Goal: Navigation & Orientation: Understand site structure

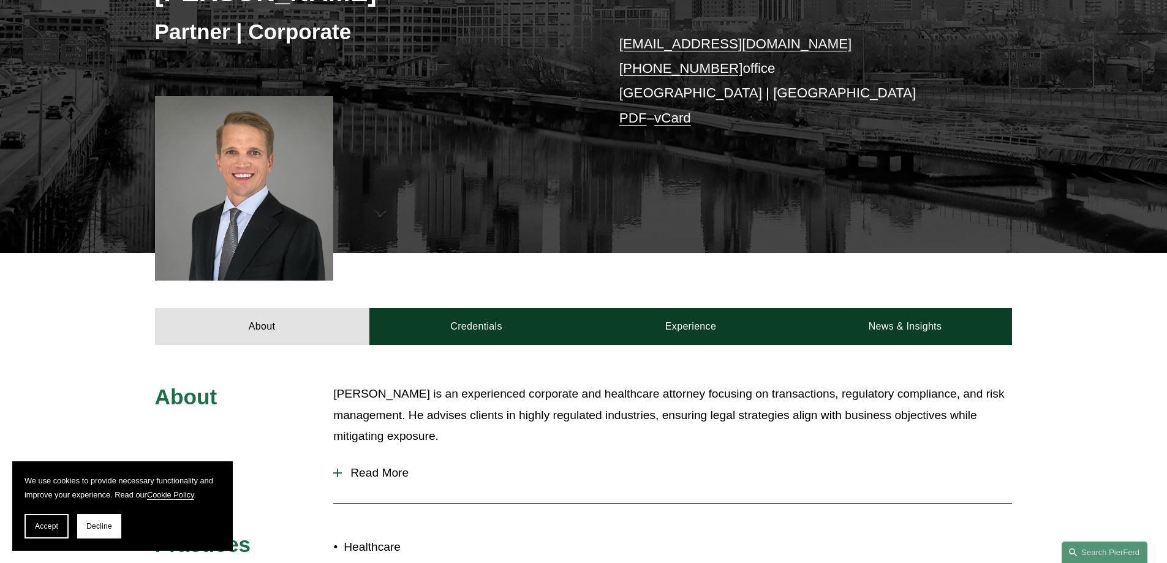
scroll to position [245, 0]
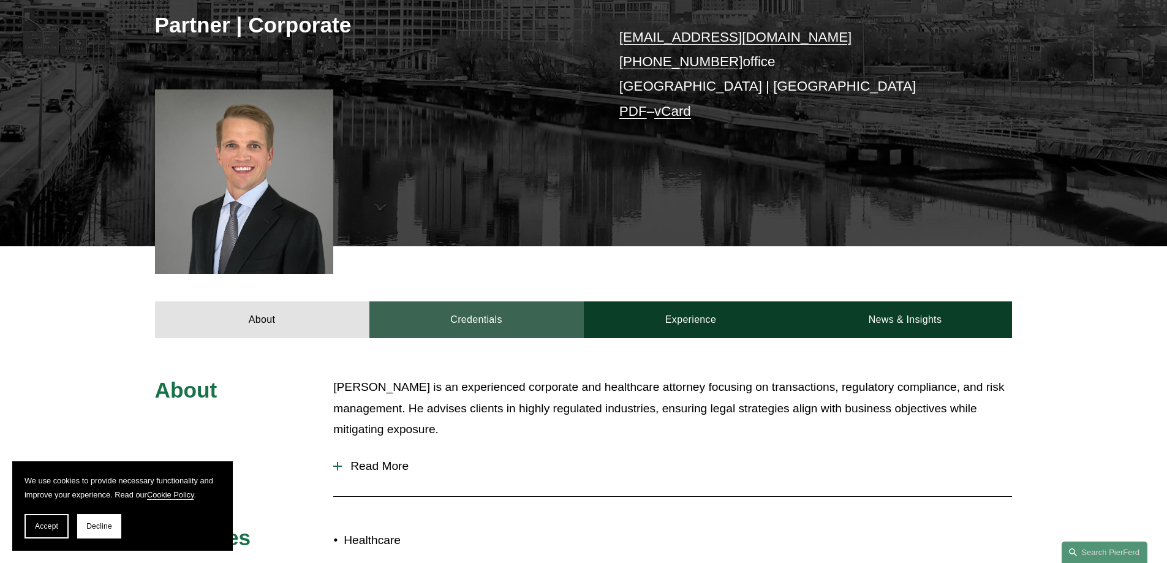
click at [437, 320] on link "Credentials" at bounding box center [476, 319] width 214 height 37
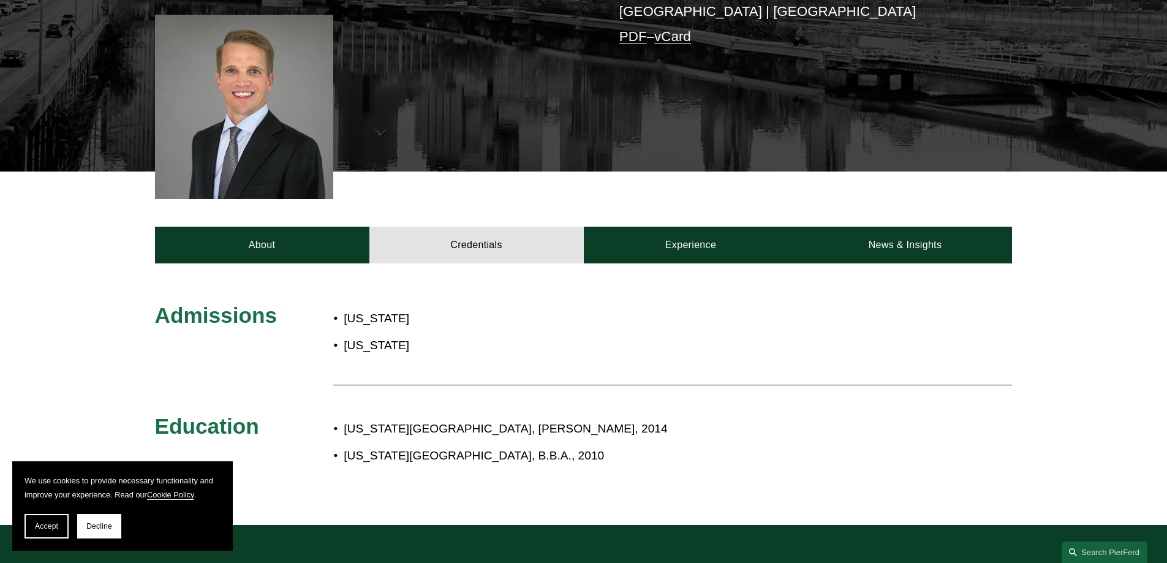
scroll to position [306, 0]
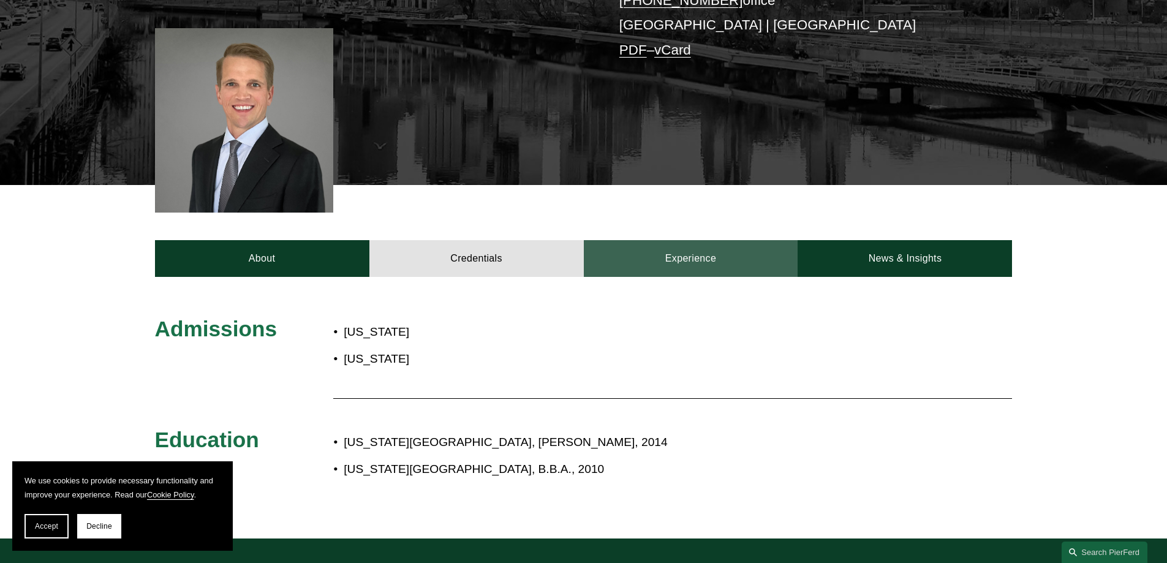
click at [662, 263] on link "Experience" at bounding box center [691, 258] width 214 height 37
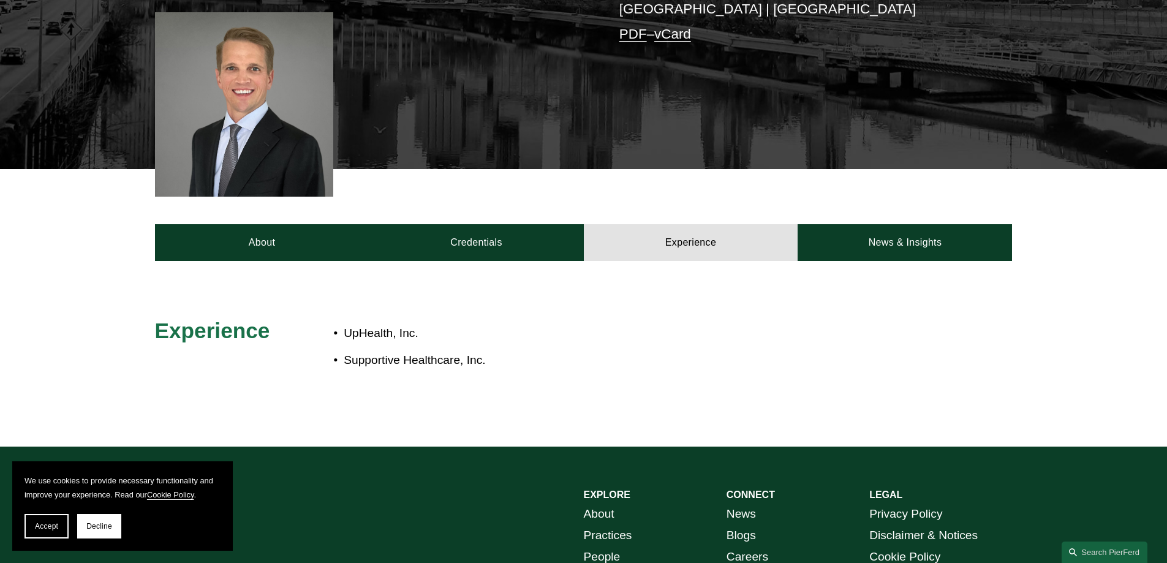
scroll to position [368, 0]
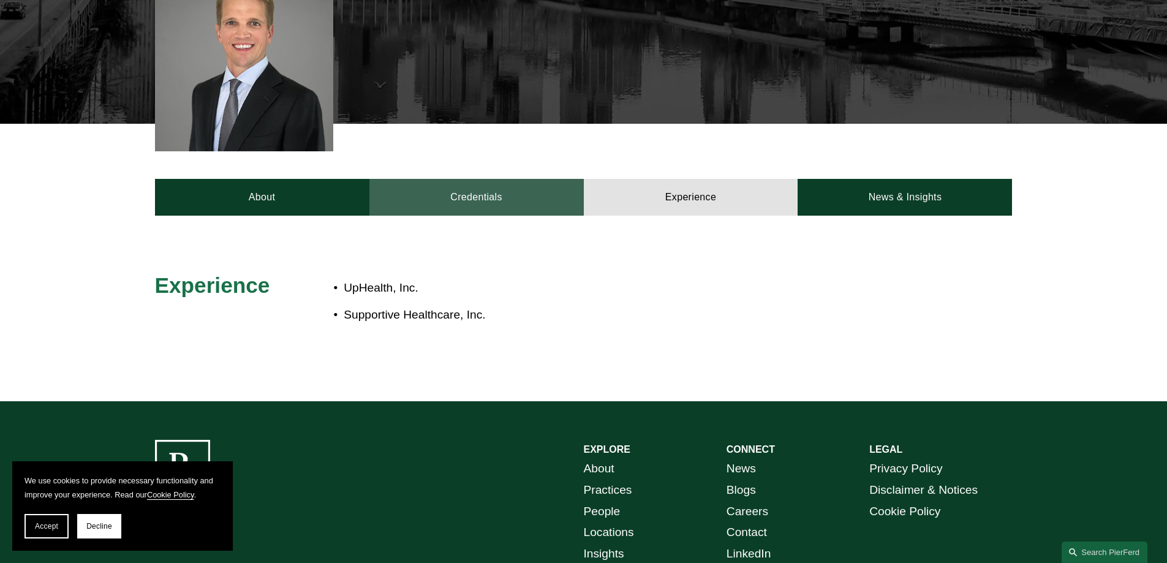
click at [455, 203] on link "Credentials" at bounding box center [476, 197] width 214 height 37
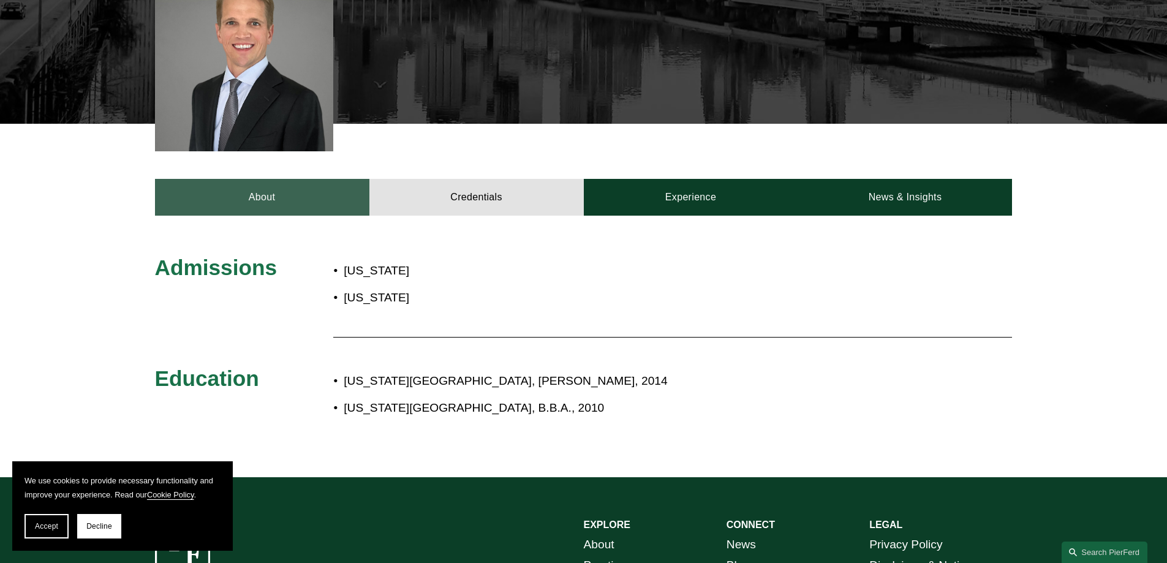
click at [300, 203] on link "About" at bounding box center [262, 197] width 214 height 37
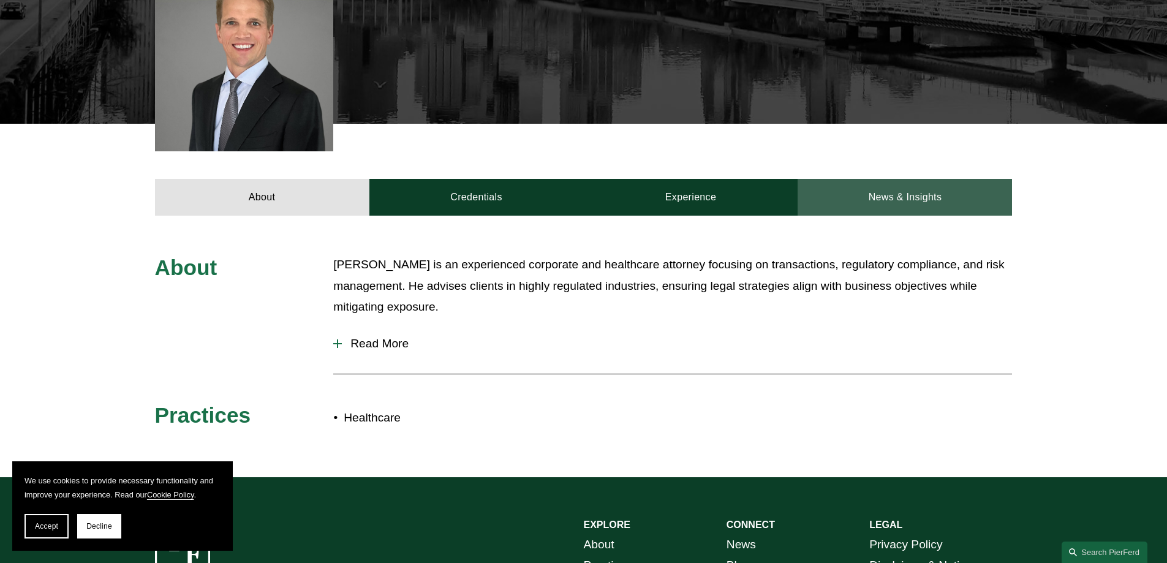
click at [883, 203] on link "News & Insights" at bounding box center [905, 197] width 214 height 37
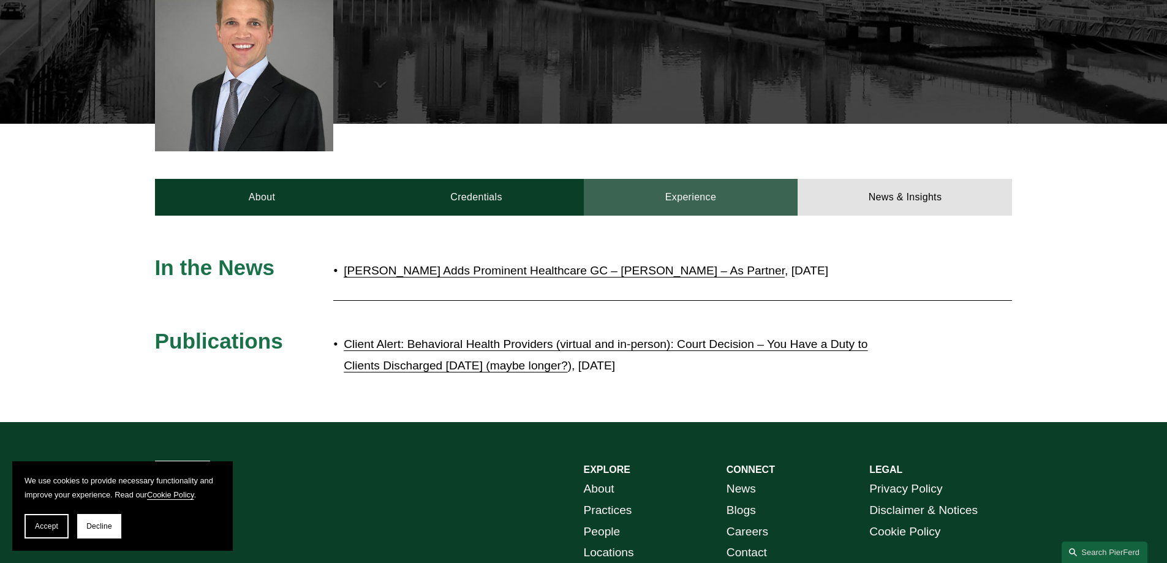
click at [731, 195] on link "Experience" at bounding box center [691, 197] width 214 height 37
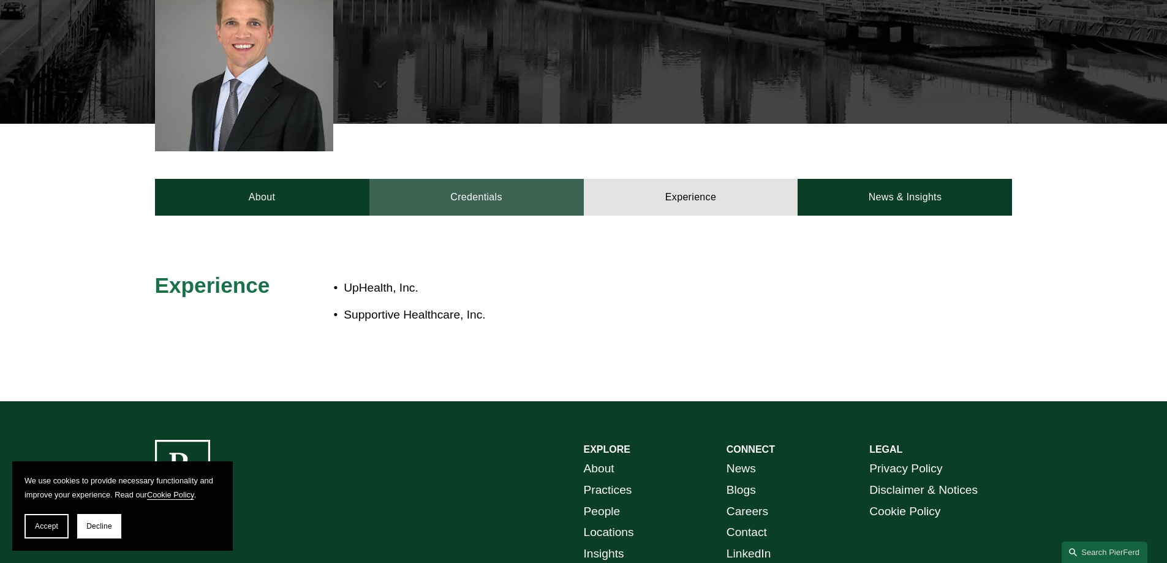
click at [467, 200] on link "Credentials" at bounding box center [476, 197] width 214 height 37
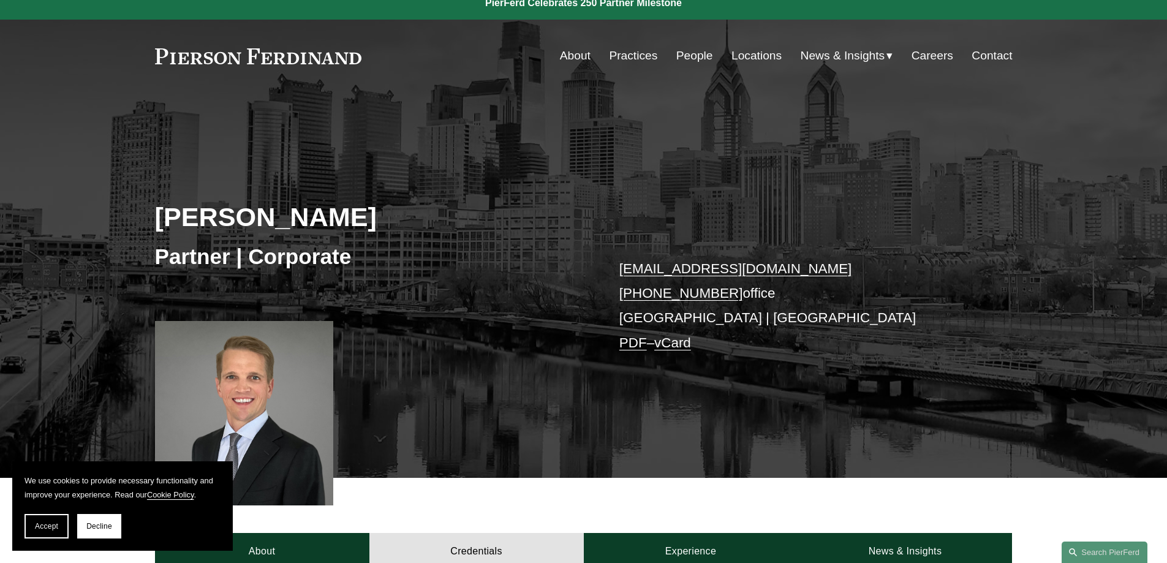
scroll to position [0, 0]
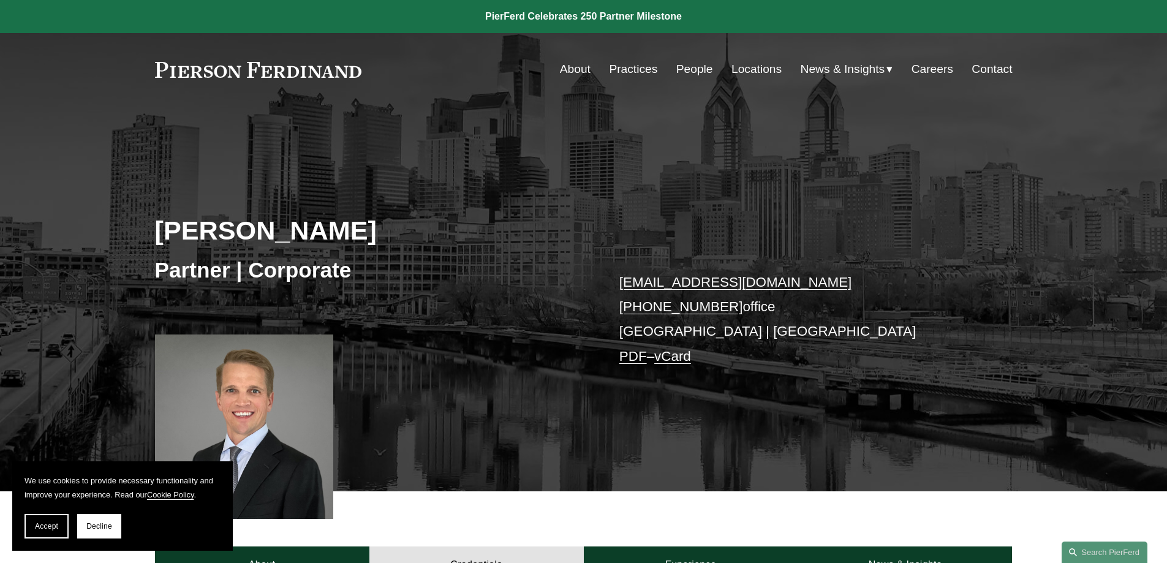
click at [692, 67] on link "People" at bounding box center [694, 69] width 37 height 23
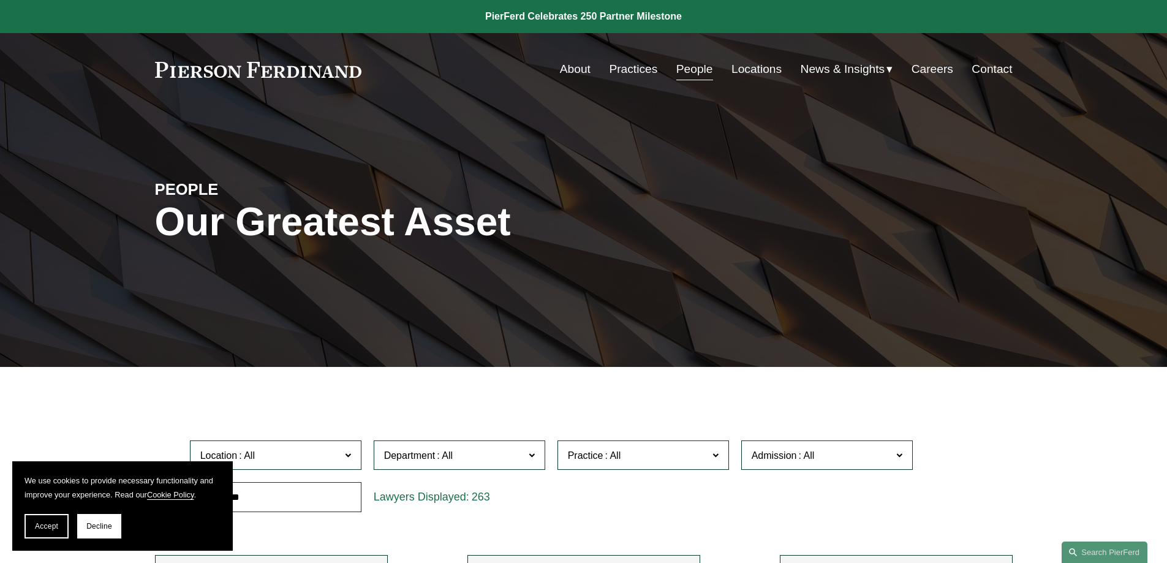
click at [568, 64] on link "About" at bounding box center [575, 69] width 31 height 23
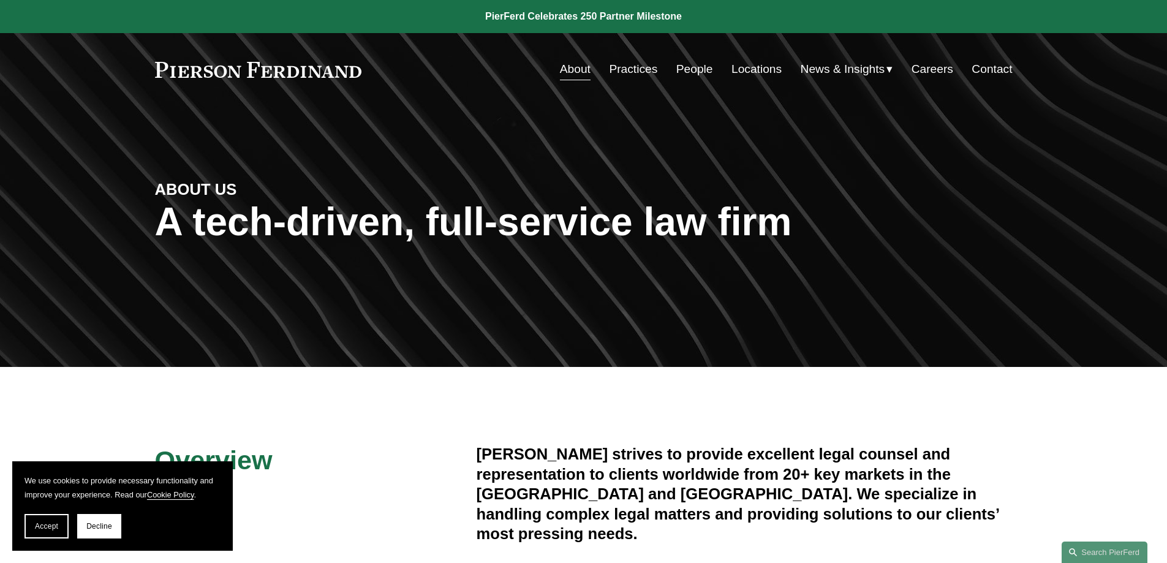
click at [750, 62] on link "Locations" at bounding box center [757, 69] width 50 height 23
